Goal: Transaction & Acquisition: Download file/media

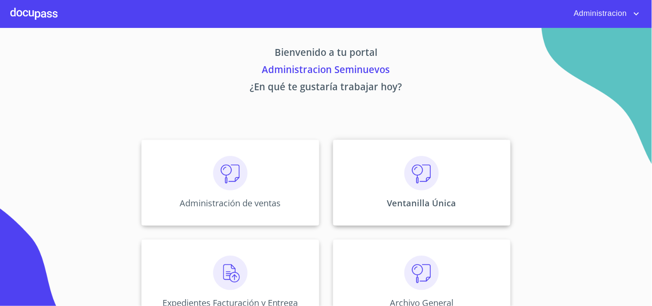
click at [444, 187] on div "Ventanilla Única" at bounding box center [422, 183] width 178 height 86
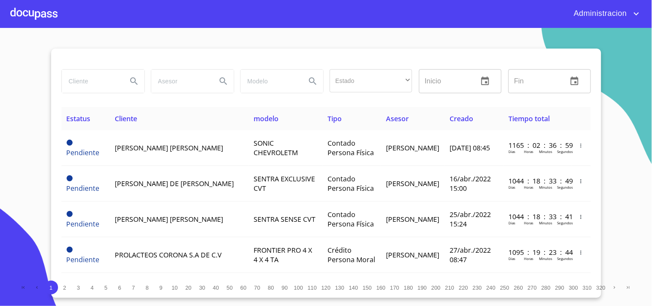
click at [115, 82] on input "search" at bounding box center [91, 81] width 58 height 23
type input "h"
type input "[PERSON_NAME]"
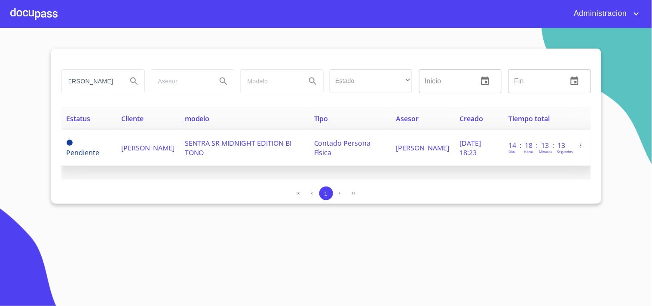
scroll to position [0, 0]
click at [145, 143] on span "[PERSON_NAME]" at bounding box center [147, 147] width 53 height 9
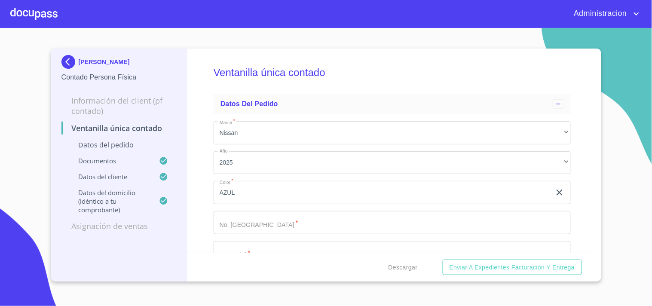
click at [130, 64] on p "[PERSON_NAME]" at bounding box center [104, 61] width 51 height 7
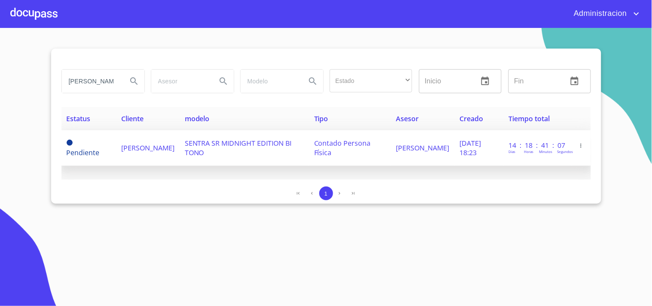
click at [141, 150] on span "[PERSON_NAME]" at bounding box center [147, 147] width 53 height 9
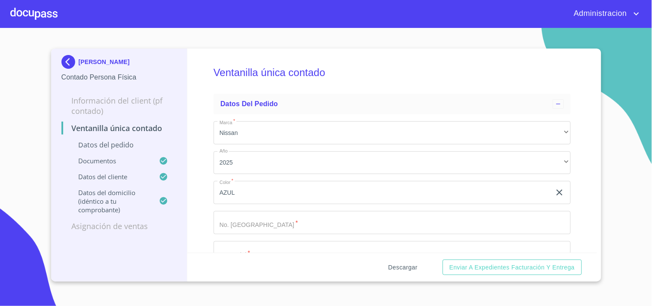
click at [401, 268] on span "Descargar" at bounding box center [403, 267] width 29 height 11
click at [92, 60] on p "[PERSON_NAME]" at bounding box center [104, 61] width 51 height 7
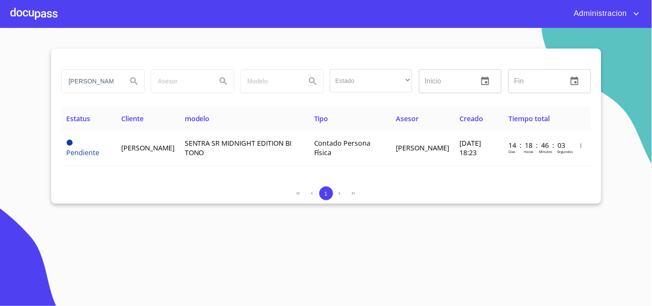
drag, startPoint x: 65, startPoint y: 80, endPoint x: 426, endPoint y: 123, distance: 363.2
click at [426, 123] on div "[PERSON_NAME] Estado ​ ​ Inicio ​ Fin ​ Estatus Cliente modelo Tipo Asesor Crea…" at bounding box center [326, 126] width 550 height 155
type input "k"
type input "l"
type input "L"
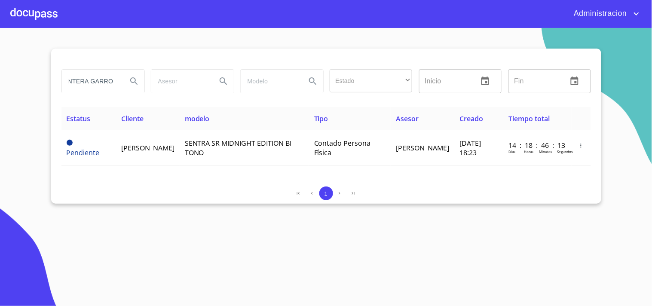
scroll to position [0, 17]
type input "LLANTERA GARROM"
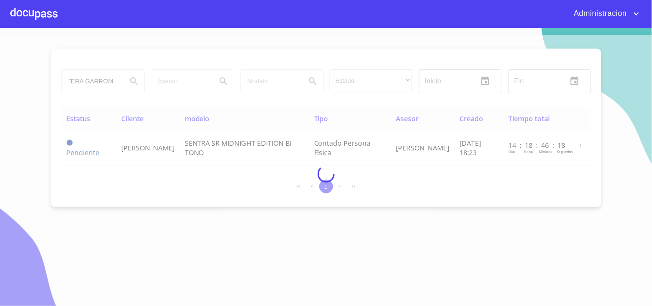
scroll to position [0, 0]
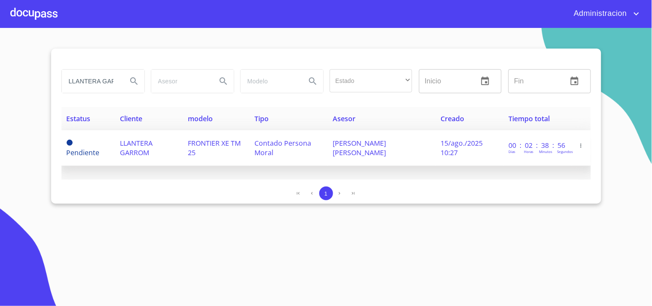
drag, startPoint x: 162, startPoint y: 148, endPoint x: 175, endPoint y: 150, distance: 13.2
click at [175, 150] on td "LLANTERA GARROM" at bounding box center [149, 148] width 68 height 36
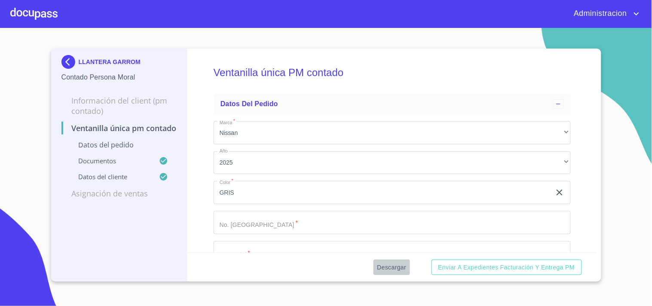
click at [391, 264] on span "Descargar" at bounding box center [391, 267] width 29 height 11
